Goal: Navigation & Orientation: Find specific page/section

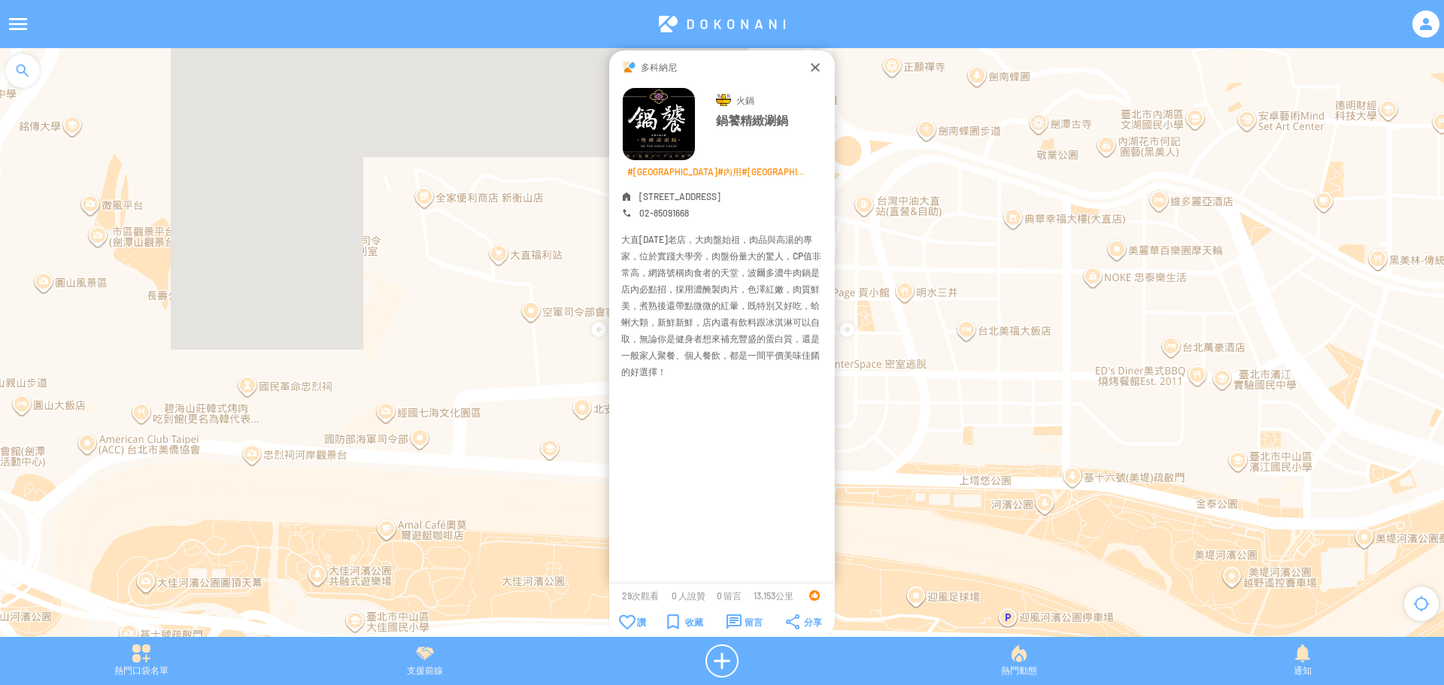
click at [745, 120] on font "鍋饕精緻涮鍋" at bounding box center [752, 120] width 72 height 14
click at [654, 121] on img at bounding box center [659, 124] width 72 height 72
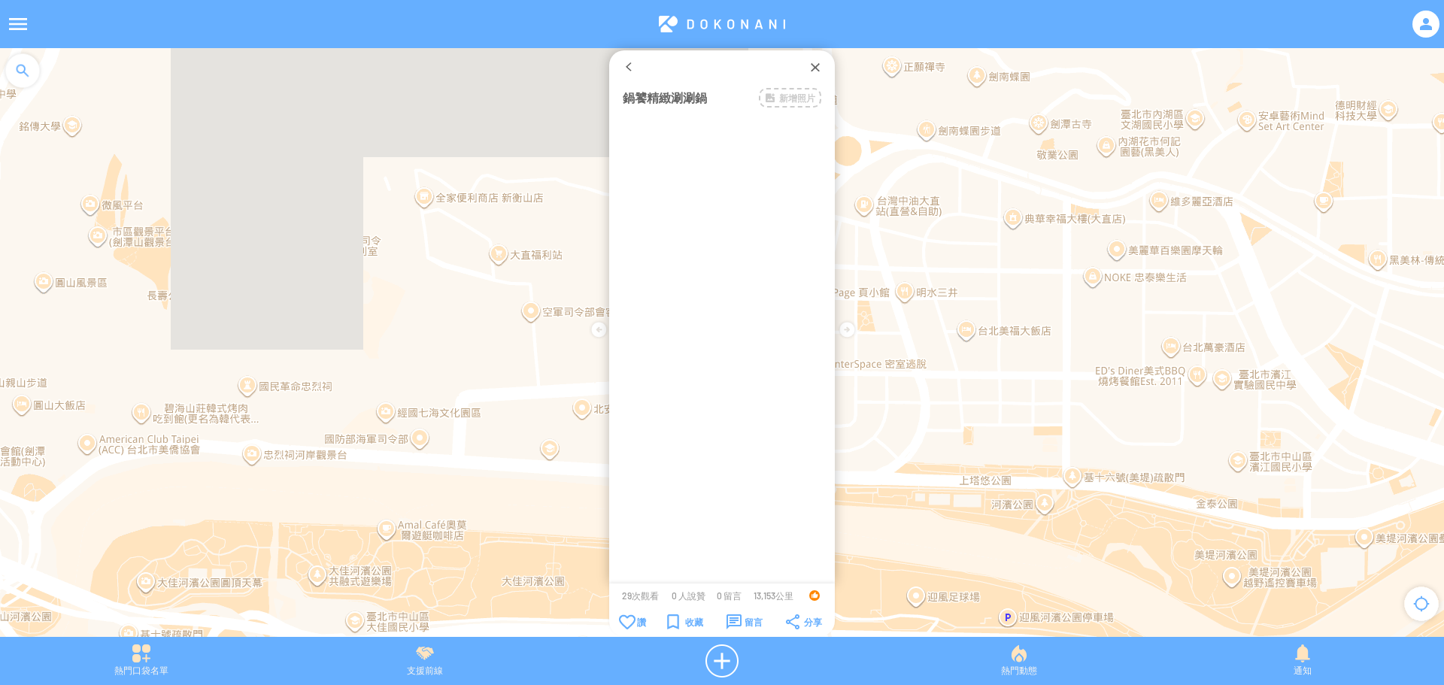
click at [654, 120] on div "多科納尼 鍋饕精緻涮涮鍋 新增照片" at bounding box center [722, 316] width 226 height 533
drag, startPoint x: 687, startPoint y: 117, endPoint x: 718, endPoint y: 115, distance: 31.7
click at [687, 117] on div "多科納尼 鍋饕精緻涮鍋 新增照片" at bounding box center [722, 316] width 226 height 533
click at [812, 65] on div at bounding box center [815, 66] width 15 height 15
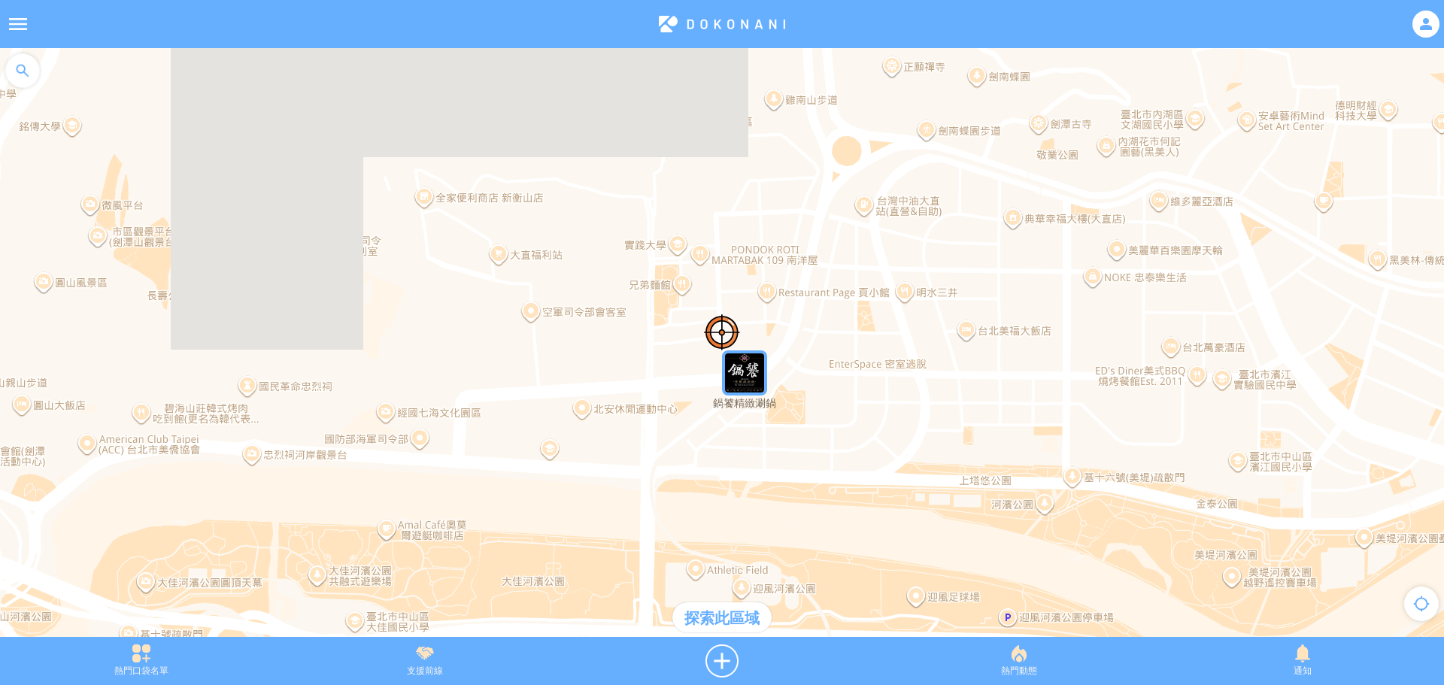
click at [745, 382] on img "鍋饕精緻涮鍋" at bounding box center [744, 373] width 45 height 45
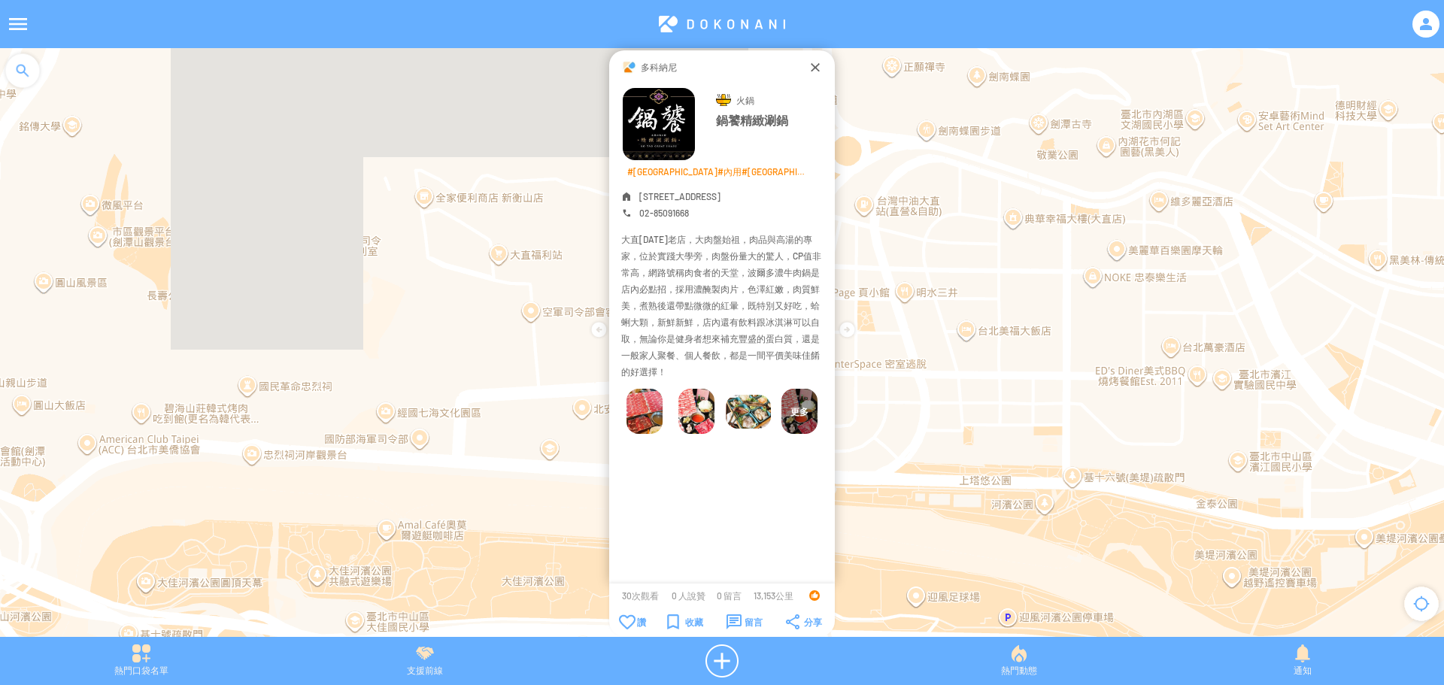
click at [800, 402] on img at bounding box center [799, 411] width 36 height 45
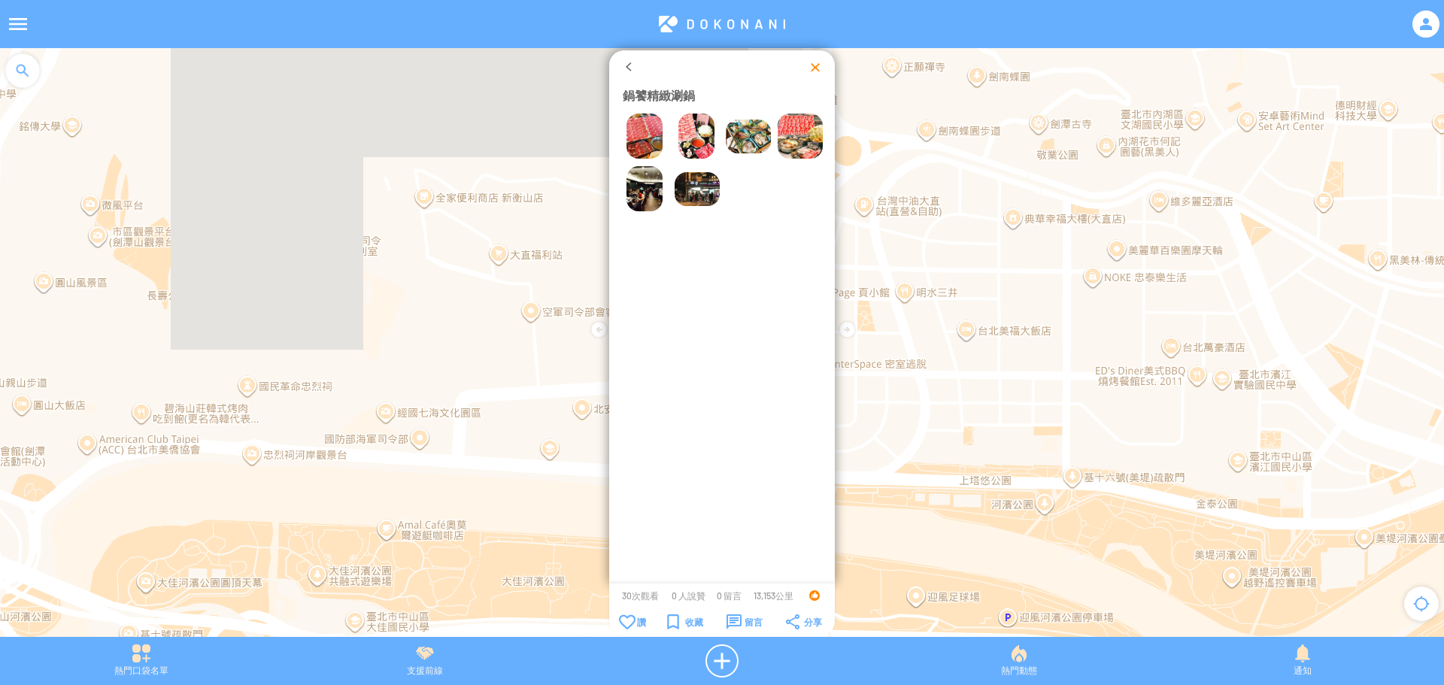
click at [814, 62] on div at bounding box center [815, 66] width 15 height 15
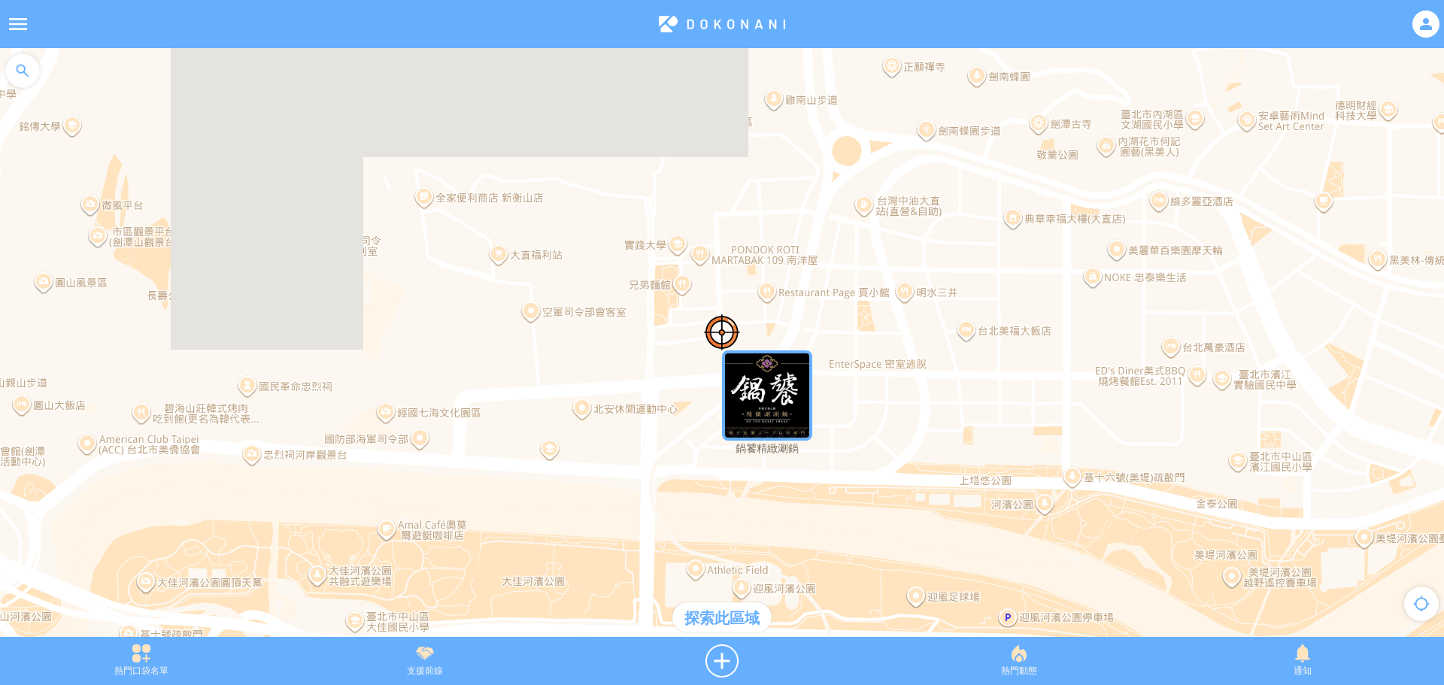
click at [187, 420] on div at bounding box center [722, 350] width 1444 height 604
click at [186, 417] on div at bounding box center [722, 350] width 1444 height 604
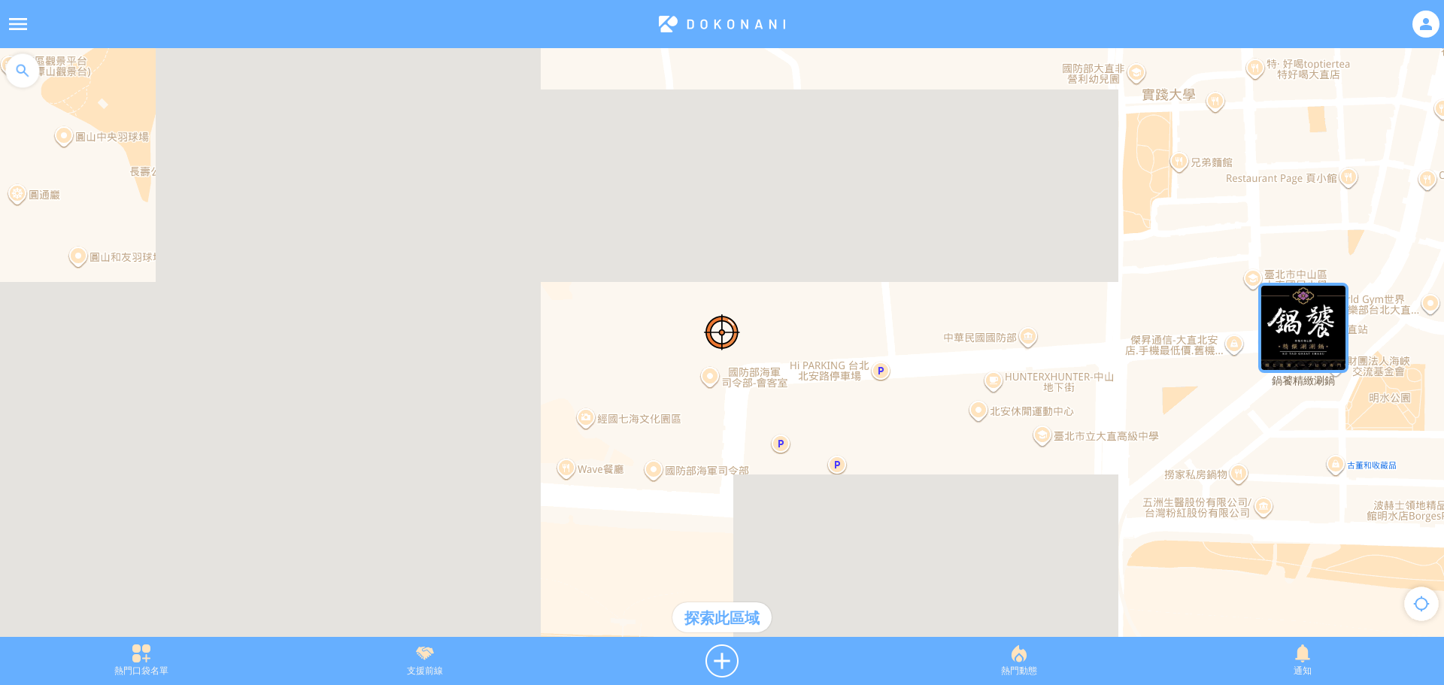
click at [150, 425] on div at bounding box center [722, 350] width 1444 height 604
click at [150, 424] on div at bounding box center [722, 350] width 1444 height 604
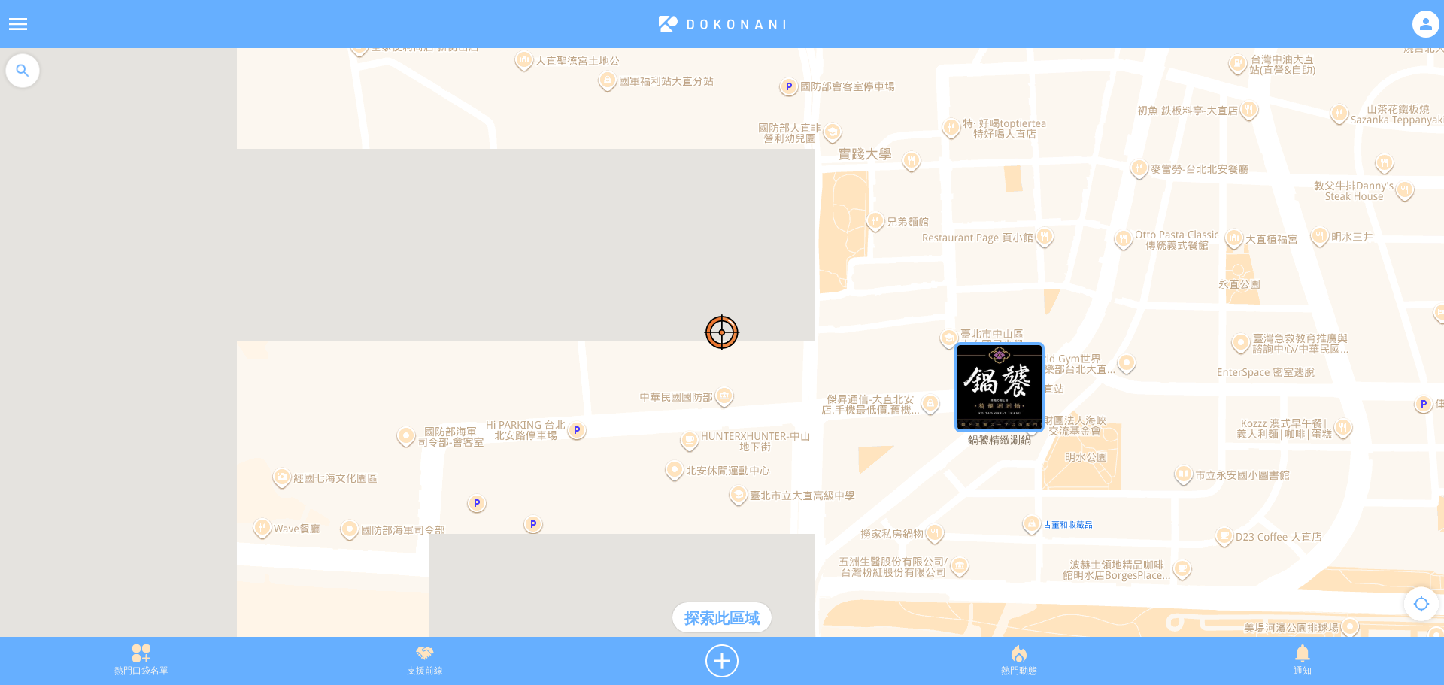
drag, startPoint x: 1099, startPoint y: 210, endPoint x: 794, endPoint y: 270, distance: 311.2
click at [794, 270] on div at bounding box center [722, 350] width 1444 height 604
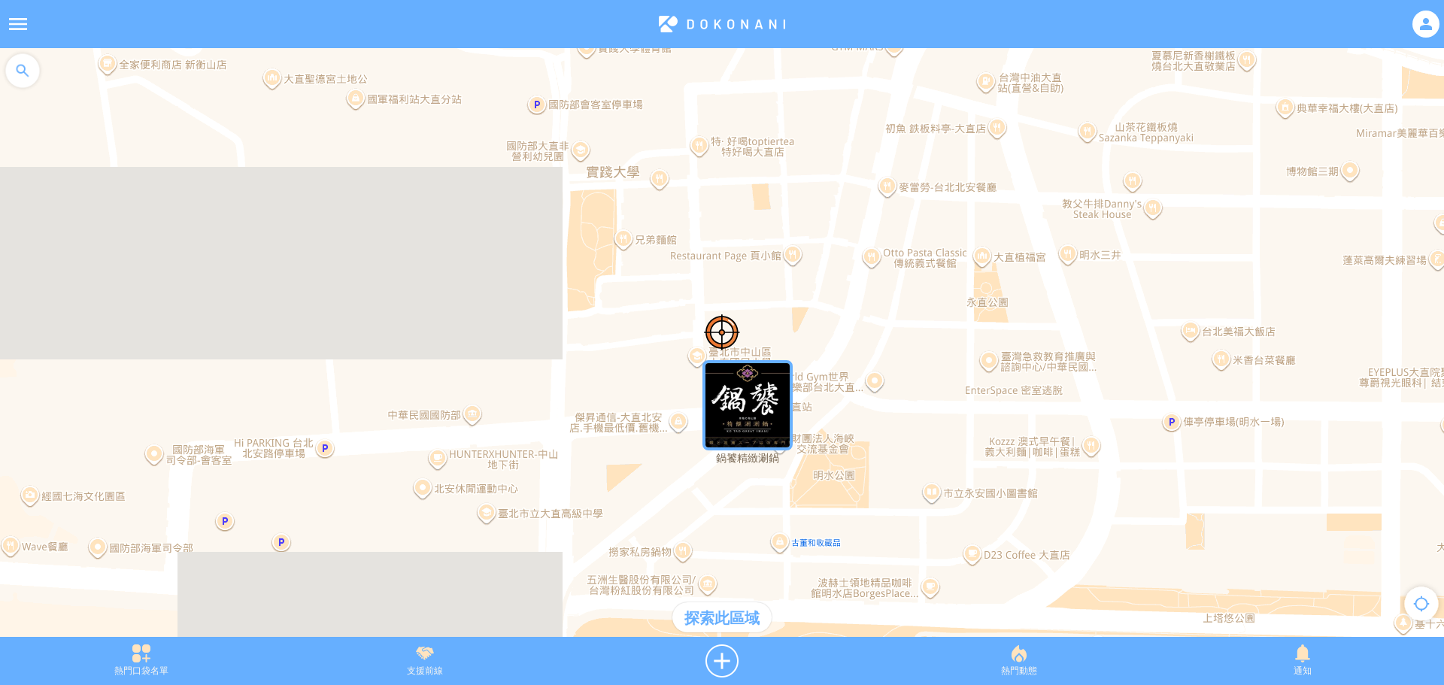
drag, startPoint x: 760, startPoint y: 246, endPoint x: 505, endPoint y: 263, distance: 254.8
click at [505, 263] on div at bounding box center [722, 350] width 1444 height 604
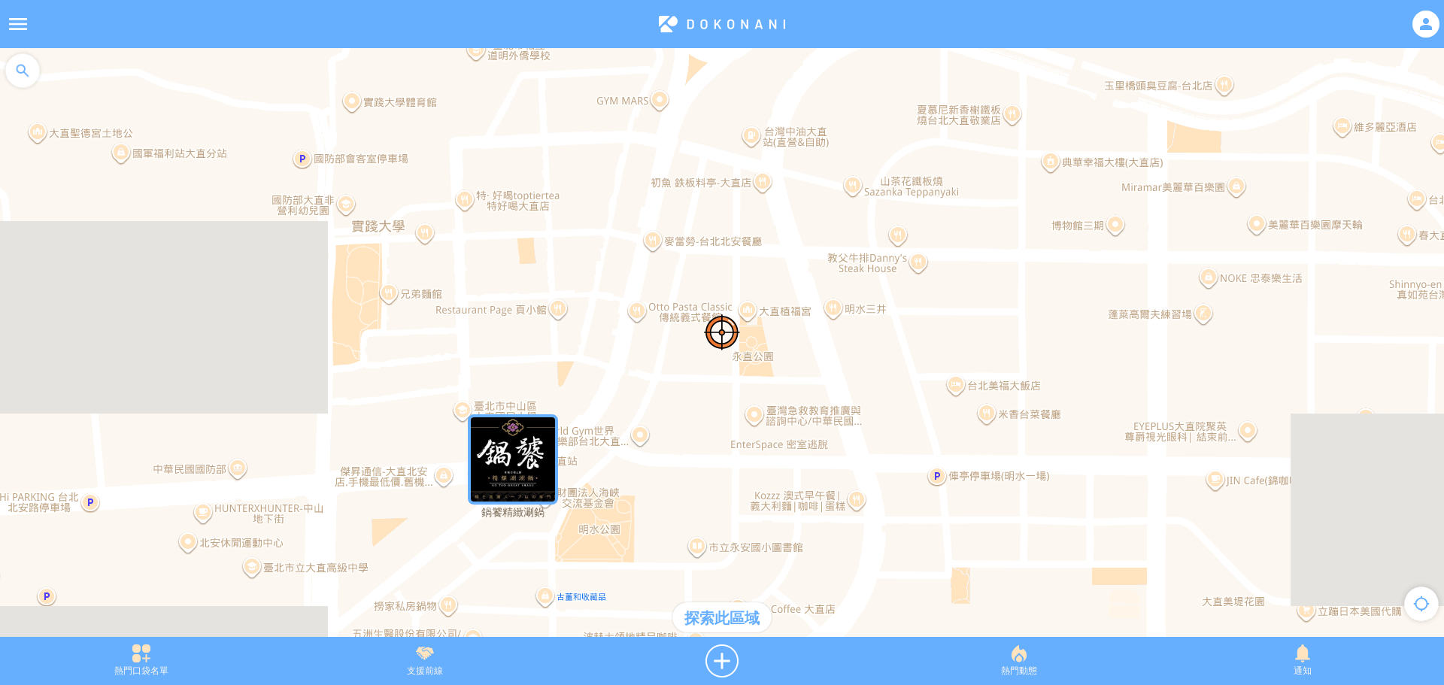
drag, startPoint x: 939, startPoint y: 147, endPoint x: 700, endPoint y: 202, distance: 244.8
click at [700, 202] on div at bounding box center [722, 350] width 1444 height 604
click at [963, 117] on div at bounding box center [722, 350] width 1444 height 604
click at [962, 117] on div at bounding box center [722, 350] width 1444 height 604
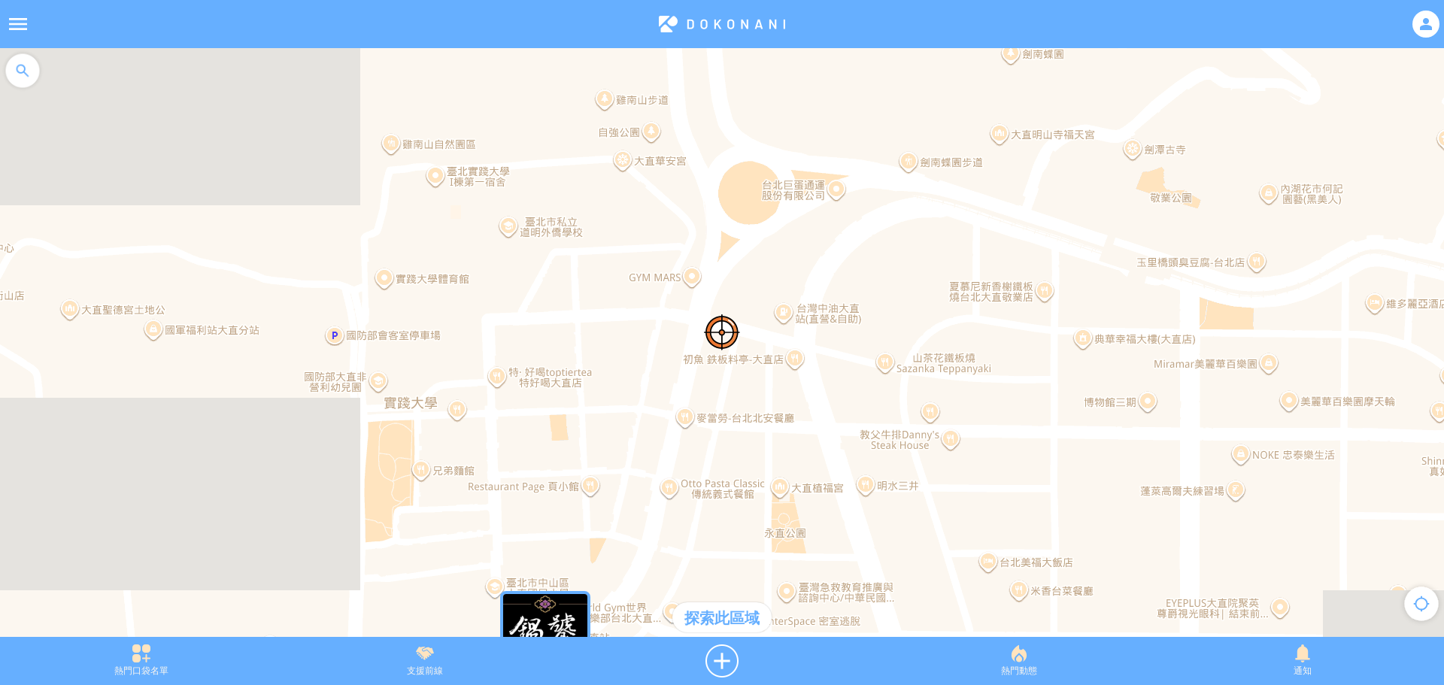
drag, startPoint x: 543, startPoint y: 285, endPoint x: 576, endPoint y: 469, distance: 186.5
click at [576, 469] on div at bounding box center [722, 350] width 1444 height 604
drag, startPoint x: 6, startPoint y: 0, endPoint x: 481, endPoint y: 351, distance: 590.0
click at [481, 351] on div at bounding box center [722, 350] width 1444 height 604
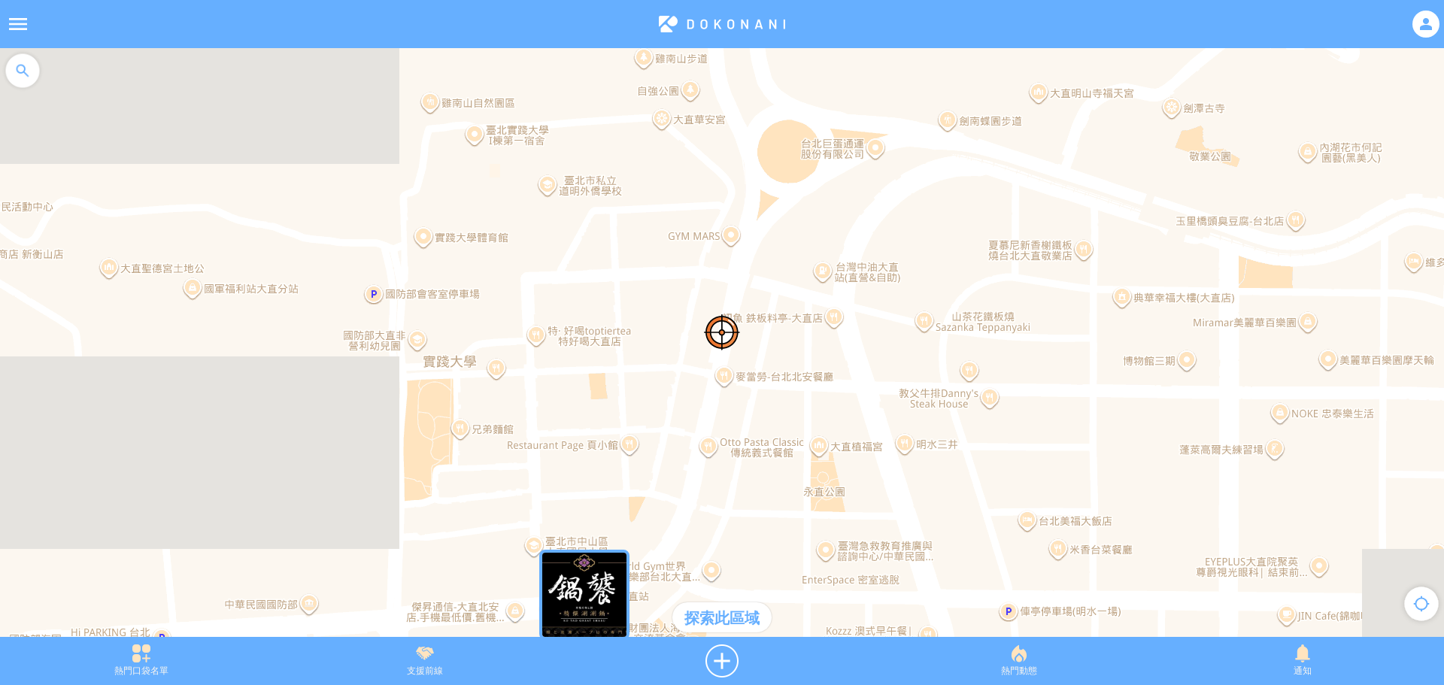
drag, startPoint x: 481, startPoint y: 351, endPoint x: 520, endPoint y: 308, distance: 58.5
click at [520, 308] on div at bounding box center [722, 350] width 1444 height 604
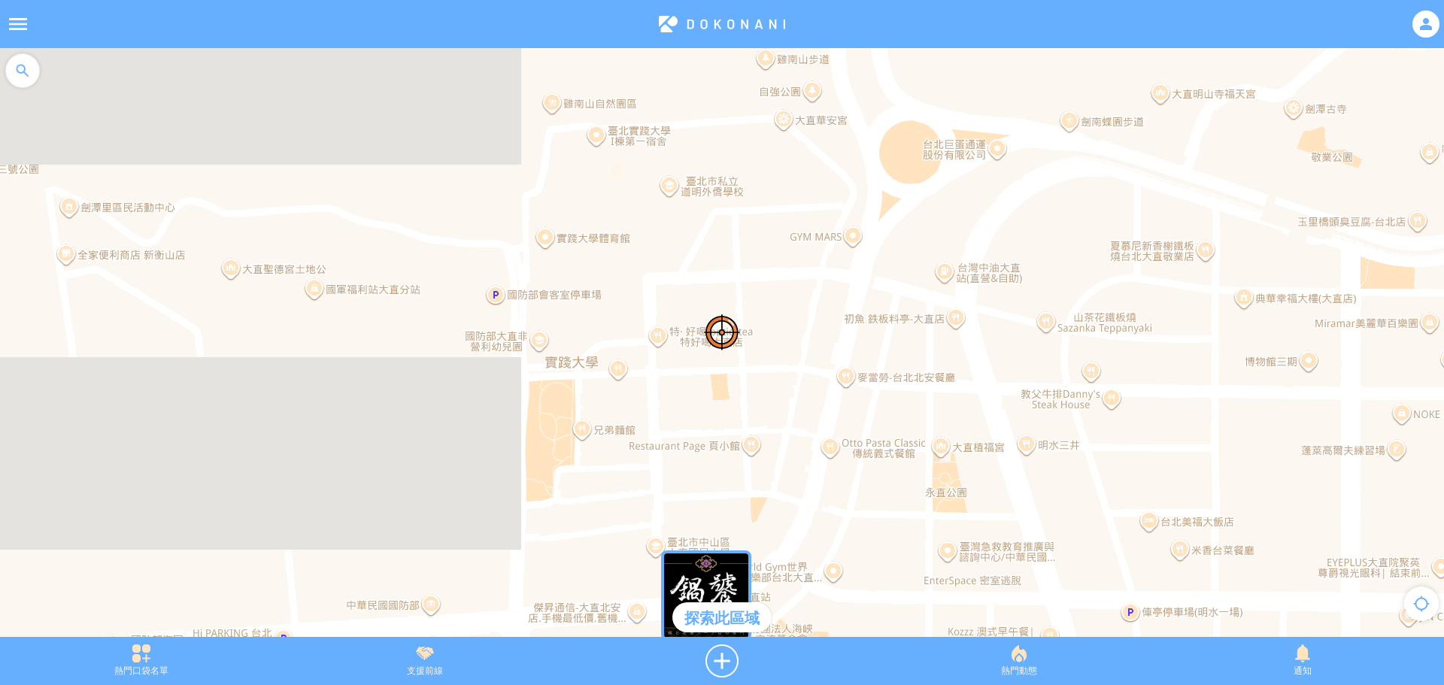
drag, startPoint x: 156, startPoint y: 277, endPoint x: 283, endPoint y: 278, distance: 126.4
click at [283, 278] on div at bounding box center [722, 350] width 1444 height 604
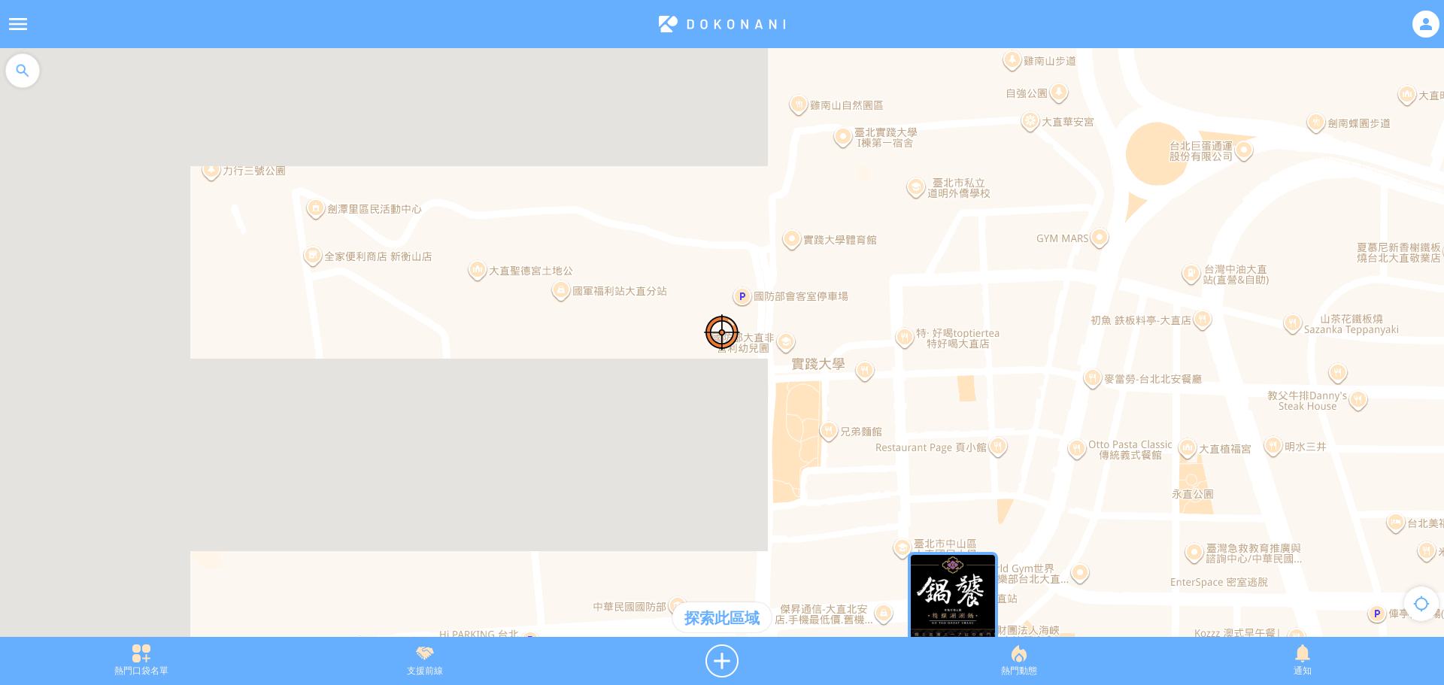
drag, startPoint x: 129, startPoint y: 174, endPoint x: 378, endPoint y: 176, distance: 249.0
click at [378, 176] on div at bounding box center [722, 350] width 1444 height 604
